Goal: Transaction & Acquisition: Purchase product/service

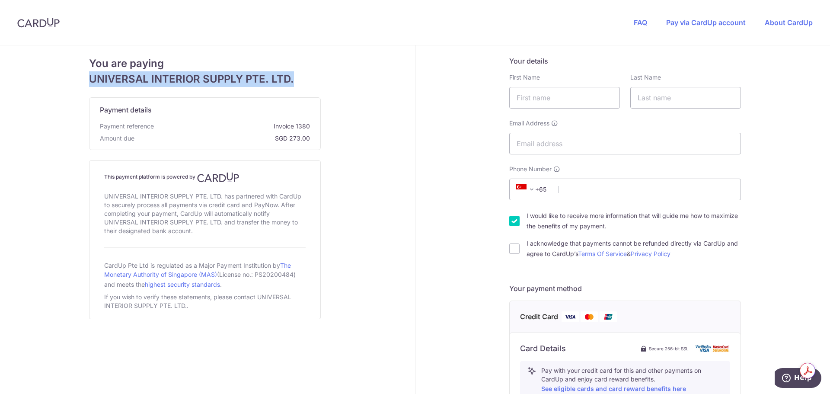
drag, startPoint x: 299, startPoint y: 82, endPoint x: 83, endPoint y: 83, distance: 215.8
click at [83, 83] on div "You are paying UNIVERSAL INTERIOR SUPPLY PTE. LTD. Payment details Payment refe…" at bounding box center [205, 372] width 420 height 655
copy span "UNIVERSAL INTERIOR SUPPLY PTE. LTD."
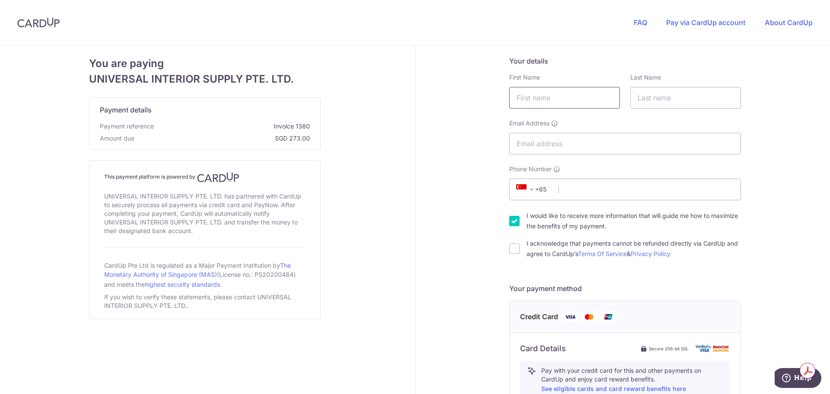
click at [568, 103] on input "text" at bounding box center [564, 98] width 111 height 22
type input "Loviin"
type input "Lee"
click at [551, 144] on input "Email Address" at bounding box center [625, 144] width 232 height 22
type input "loviin.lee@tr-capital.com"
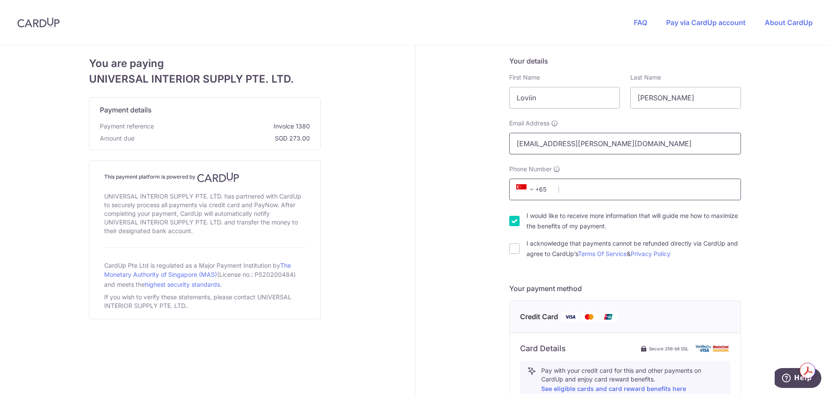
type input "90567896"
type input "10065"
type input "521 Park Avenue, 5bc"
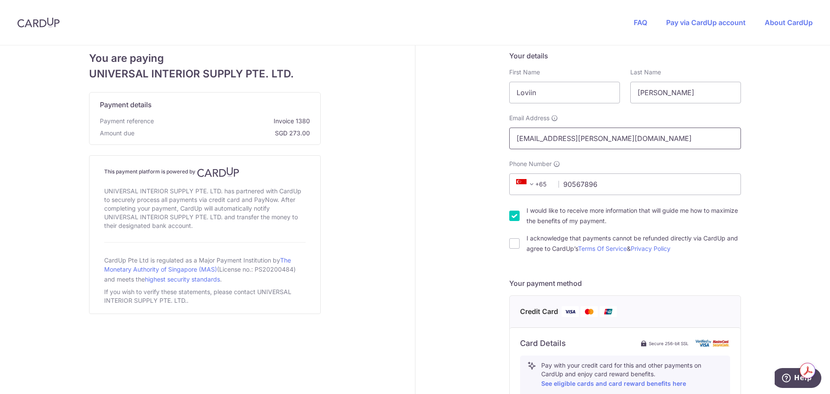
scroll to position [2, 0]
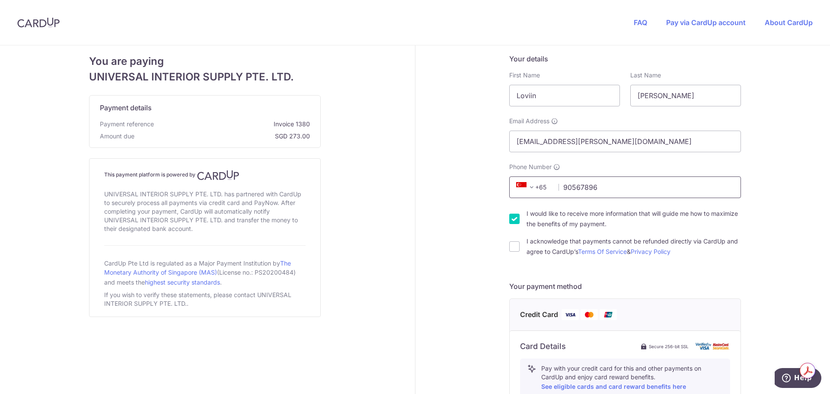
drag, startPoint x: 605, startPoint y: 190, endPoint x: 528, endPoint y: 184, distance: 78.0
click at [528, 184] on div "+376 +971 +93 +1268 +1264 +355 +374 +244 +0 +54 +1684 +43 +61 +297 +358 +994 +3…" at bounding box center [625, 187] width 232 height 22
type input "85004809"
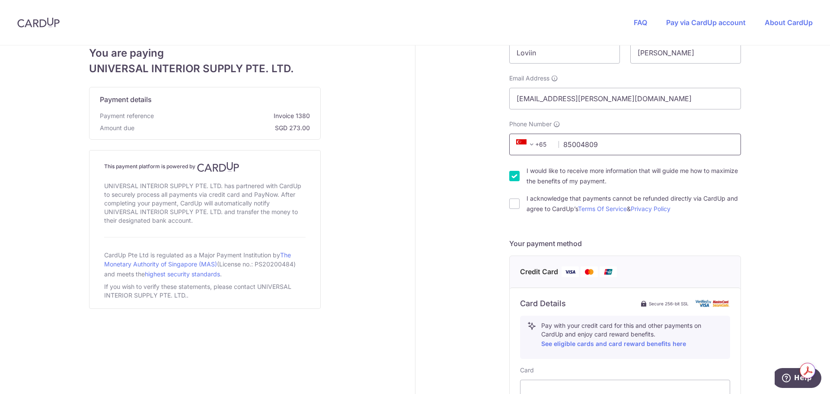
scroll to position [45, 0]
click at [509, 178] on input "I would like to receive more information that will guide me how to maximize the…" at bounding box center [514, 175] width 10 height 10
checkbox input "false"
click at [511, 201] on input "I acknowledge that payments cannot be refunded directly via CardUp and agree to…" at bounding box center [514, 203] width 10 height 10
checkbox input "true"
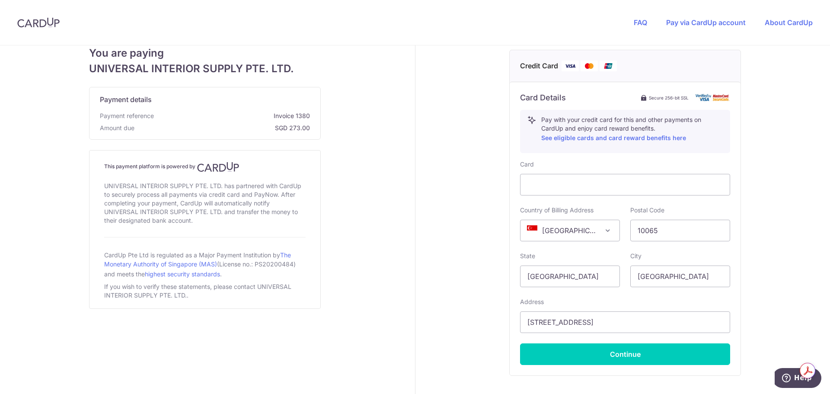
scroll to position [262, 0]
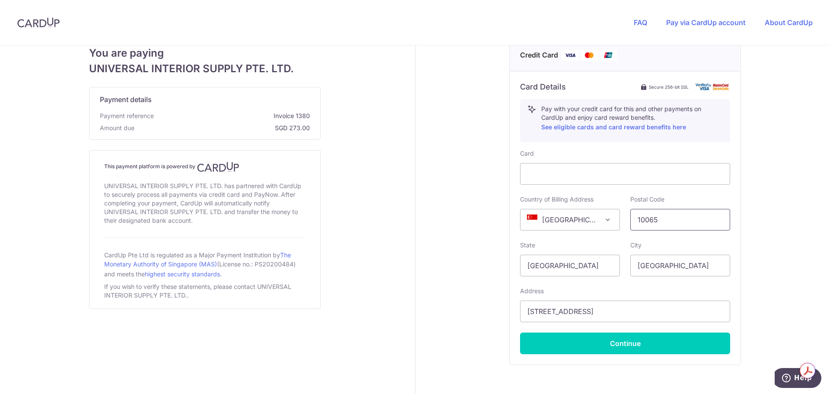
drag, startPoint x: 660, startPoint y: 219, endPoint x: 627, endPoint y: 218, distance: 33.3
click at [630, 218] on input "10065" at bounding box center [680, 220] width 100 height 22
type input "544774"
drag, startPoint x: 607, startPoint y: 311, endPoint x: 485, endPoint y: 317, distance: 121.6
click at [485, 317] on div "Your details First Name Loviin Last Name Lee Email Address loviin.lee@tr-capita…" at bounding box center [626, 111] width 420 height 655
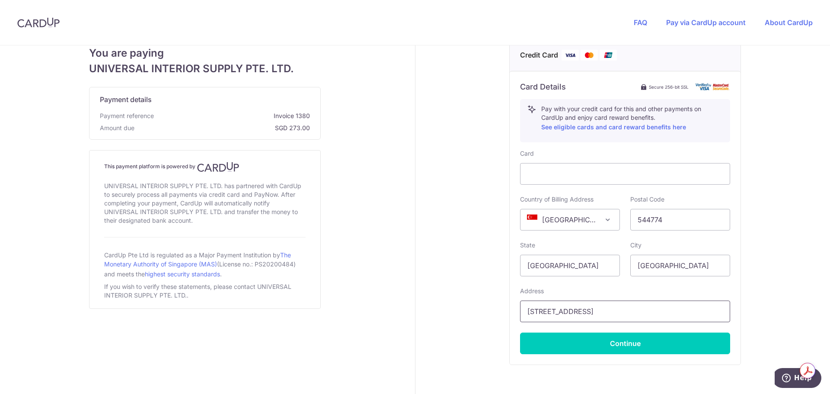
type input "21 Terrasse Lane"
click at [486, 316] on div "Your details First Name Loviin Last Name Lee Email Address loviin.lee@tr-capita…" at bounding box center [626, 111] width 420 height 655
click at [559, 339] on button "Continue" at bounding box center [625, 344] width 210 height 22
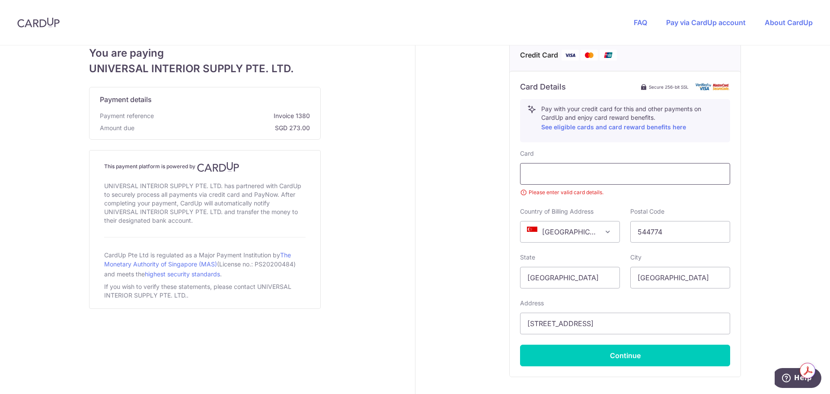
click at [676, 168] on div at bounding box center [625, 174] width 210 height 22
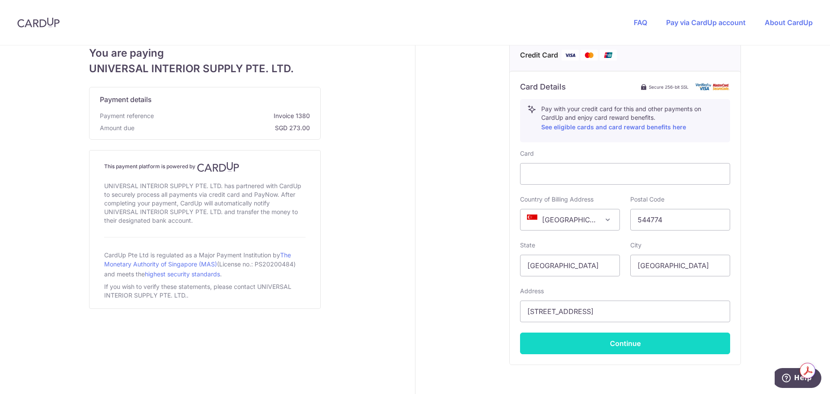
click at [600, 343] on button "Continue" at bounding box center [625, 344] width 210 height 22
type input "**** 1801"
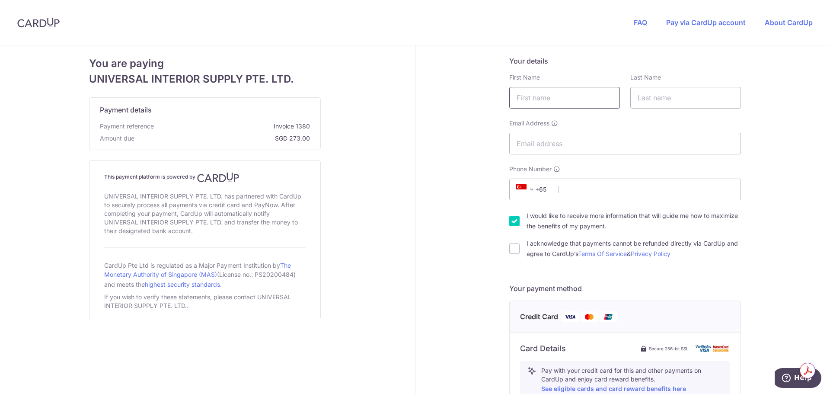
click at [572, 90] on input "text" at bounding box center [564, 98] width 111 height 22
click at [514, 217] on input "I would like to receive more information that will guide me how to maximize the…" at bounding box center [514, 221] width 10 height 10
checkbox input "false"
click at [514, 252] on input "I acknowledge that payments cannot be refunded directly via CardUp and agree to…" at bounding box center [514, 248] width 10 height 10
checkbox input "true"
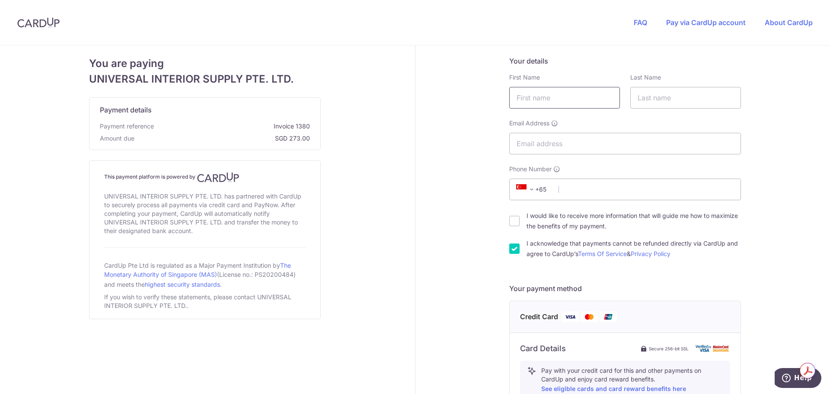
click at [545, 97] on input "text" at bounding box center [564, 98] width 111 height 22
type input "Loviin"
type input "Lee"
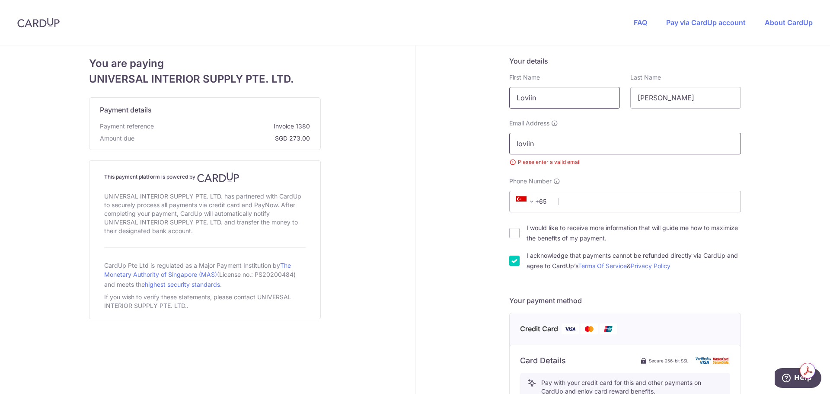
type input "loviin.lee@tr-capital.com"
type input "90567896"
type input "10065"
type input "521 Park Avenue, 5bc"
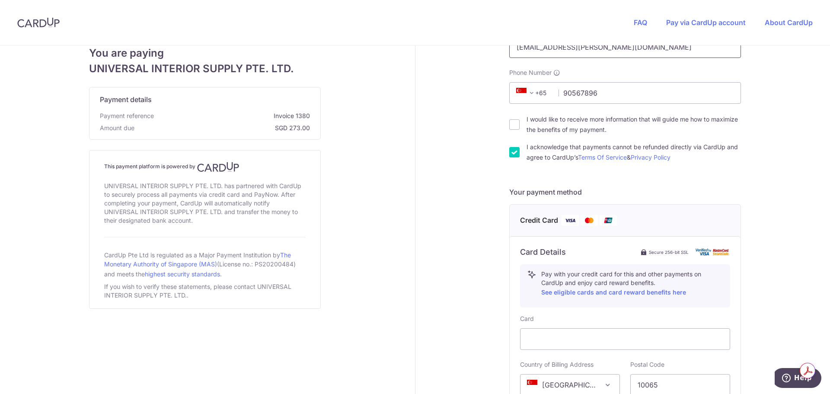
scroll to position [2, 0]
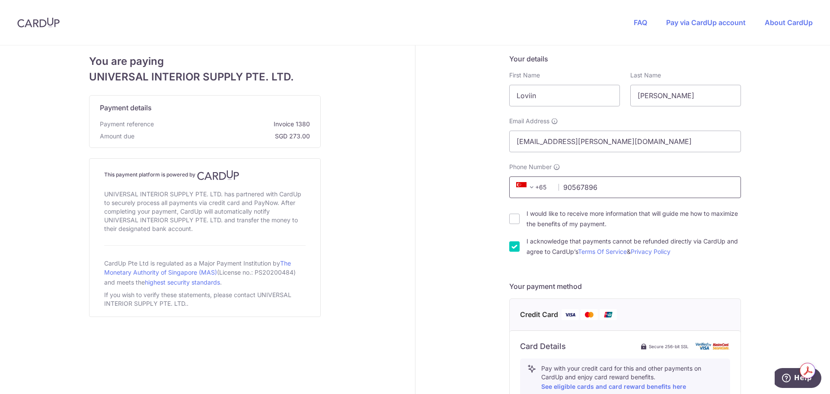
drag, startPoint x: 611, startPoint y: 192, endPoint x: 537, endPoint y: 189, distance: 74.4
click at [537, 189] on div "+376 +971 +93 +1268 +1264 +355 +374 +244 +0 +54 +1684 +43 +61 +297 +358 +994 +3…" at bounding box center [625, 187] width 232 height 22
type input "85004809"
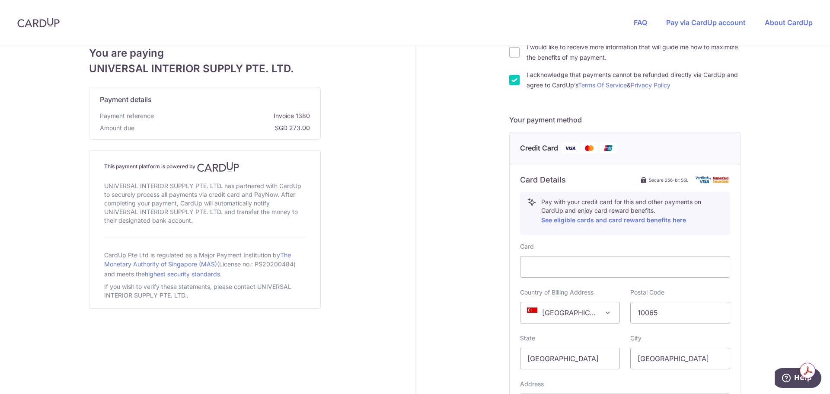
scroll to position [218, 0]
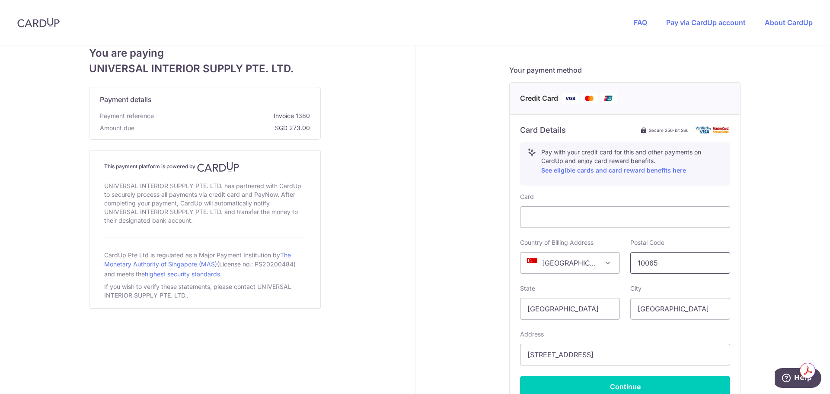
drag, startPoint x: 663, startPoint y: 266, endPoint x: 593, endPoint y: 266, distance: 70.1
click at [593, 266] on div "Country of Billing Address Afghanistan Aland Islands Albania Algeria American S…" at bounding box center [625, 255] width 221 height 35
type input "544774"
click at [616, 333] on div "Address 521 Park Avenue, 5bc" at bounding box center [625, 347] width 210 height 35
drag, startPoint x: 619, startPoint y: 355, endPoint x: 373, endPoint y: 327, distance: 248.0
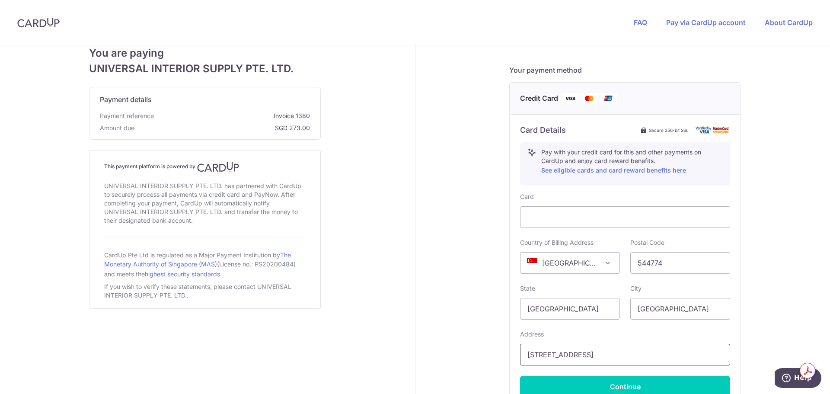
click at [373, 327] on div "You are paying UNIVERSAL INTERIOR SUPPLY PTE. LTD. Payment details Payment refe…" at bounding box center [415, 154] width 841 height 655
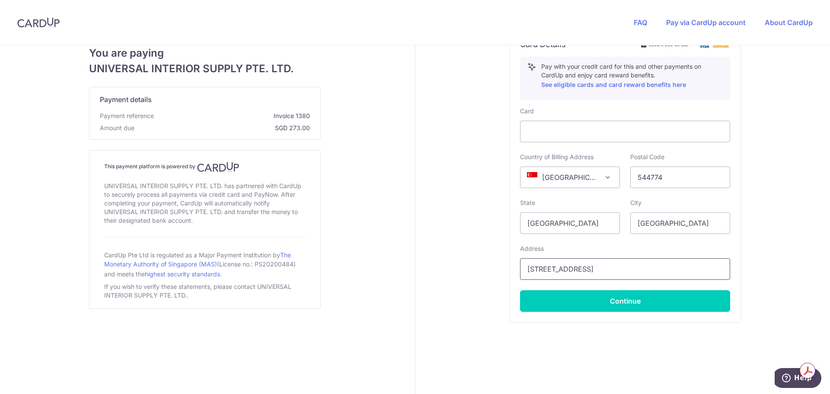
type input "21 Terrasse Lane"
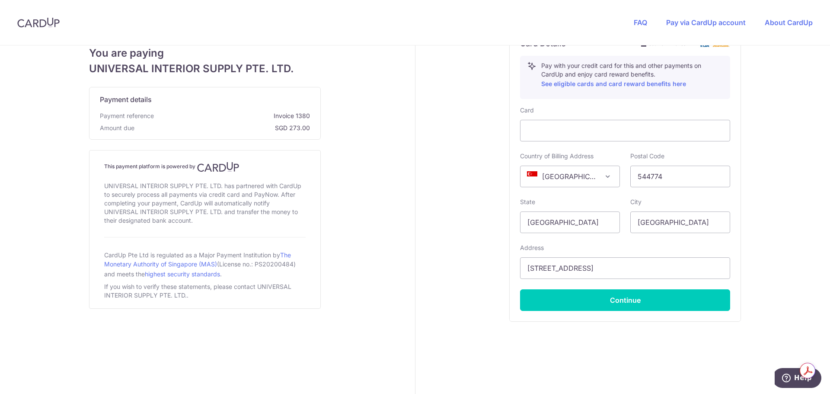
click at [447, 265] on div "Your details First Name Loviin Last Name Lee Email Address loviin.lee@tr-capita…" at bounding box center [626, 68] width 420 height 655
click at [560, 293] on button "Continue" at bounding box center [625, 300] width 210 height 22
click at [577, 302] on button "Continue" at bounding box center [625, 300] width 210 height 22
type input "**** 1801"
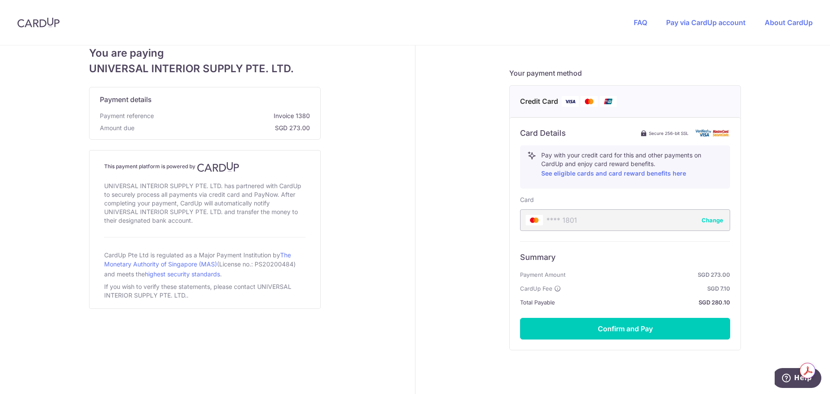
scroll to position [245, 0]
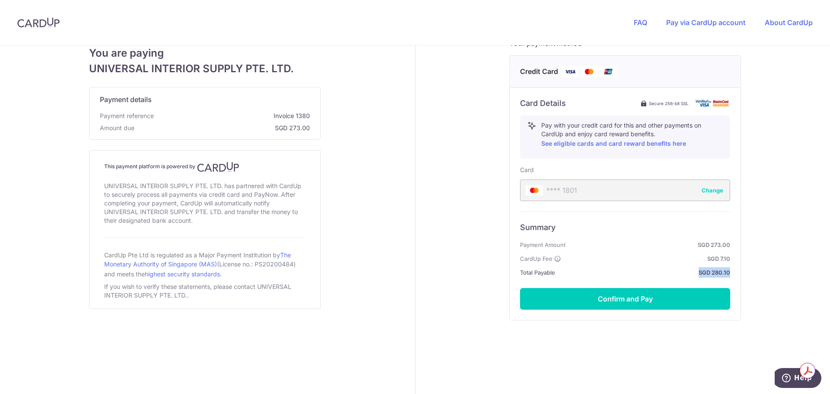
drag, startPoint x: 729, startPoint y: 271, endPoint x: 680, endPoint y: 276, distance: 48.7
click at [680, 276] on div "Card Details Secure 256-bit SSL Pay with your credit card for this and other pa…" at bounding box center [625, 203] width 231 height 233
copy strong "SGD 280.10"
click at [657, 292] on button "Confirm and Pay" at bounding box center [625, 299] width 210 height 22
